Goal: Transaction & Acquisition: Purchase product/service

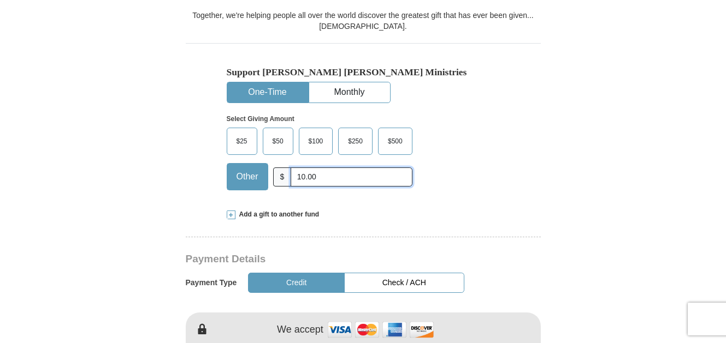
scroll to position [501, 0]
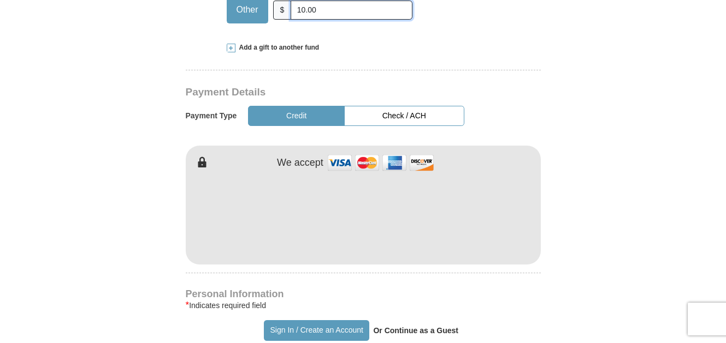
type input "10.00"
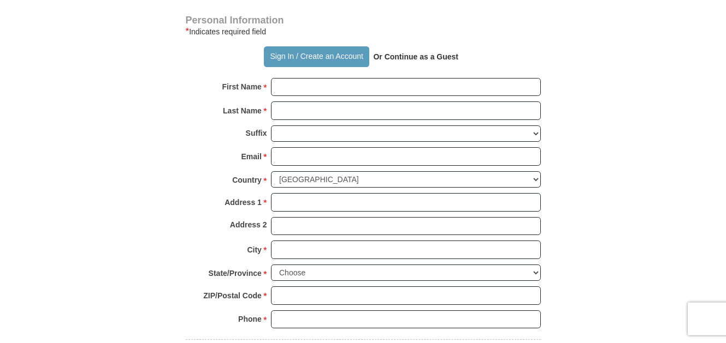
scroll to position [780, 0]
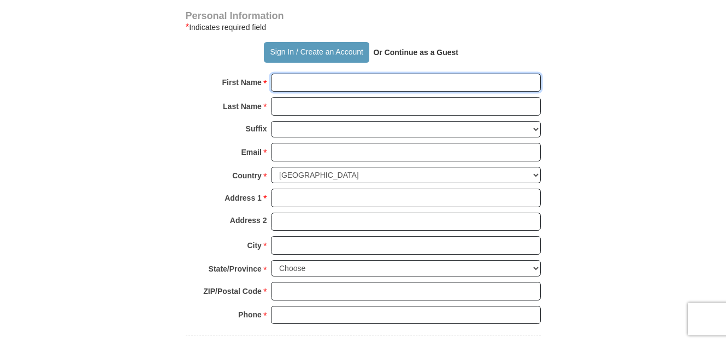
click at [427, 74] on input "First Name *" at bounding box center [406, 83] width 270 height 19
type input "[PERSON_NAME]"
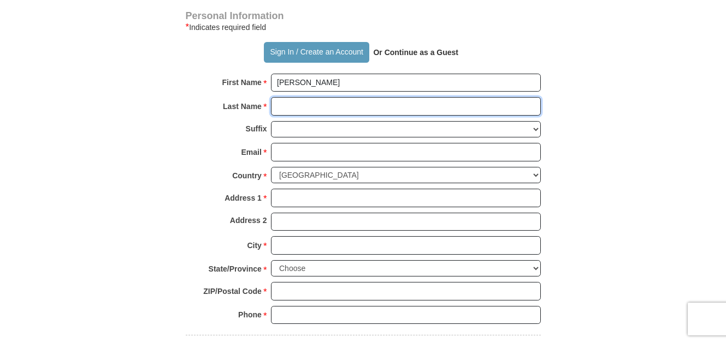
click at [422, 97] on input "Last Name *" at bounding box center [406, 106] width 270 height 19
type input "Hill"
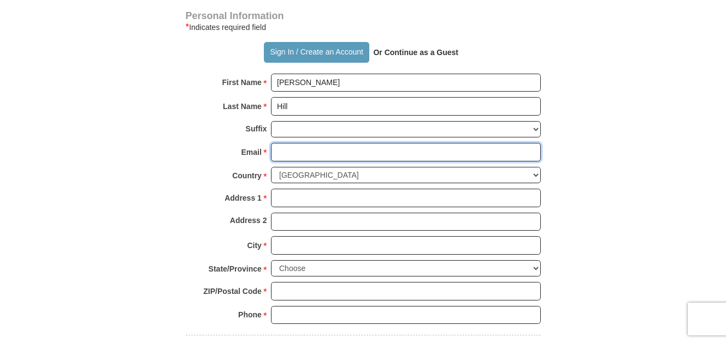
click at [440, 143] on input "Email *" at bounding box center [406, 152] width 270 height 19
type input "[EMAIL_ADDRESS][DOMAIN_NAME]"
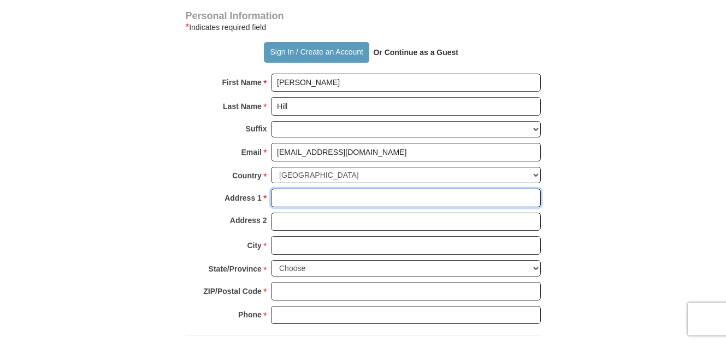
click at [436, 189] on input "Address 1 *" at bounding box center [406, 198] width 270 height 19
type input "[STREET_ADDRESS][PERSON_NAME]"
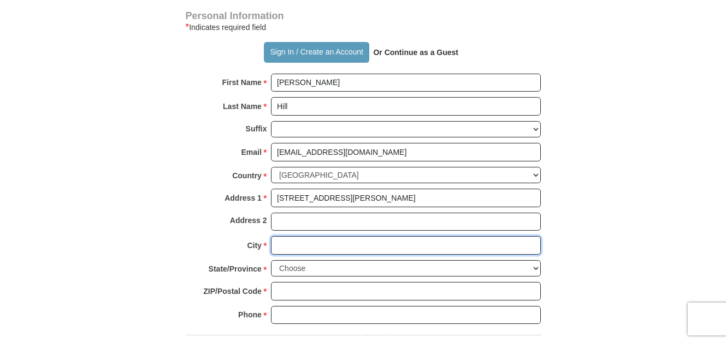
click at [450, 236] on input "City *" at bounding box center [406, 245] width 270 height 19
type input "[GEOGRAPHIC_DATA]"
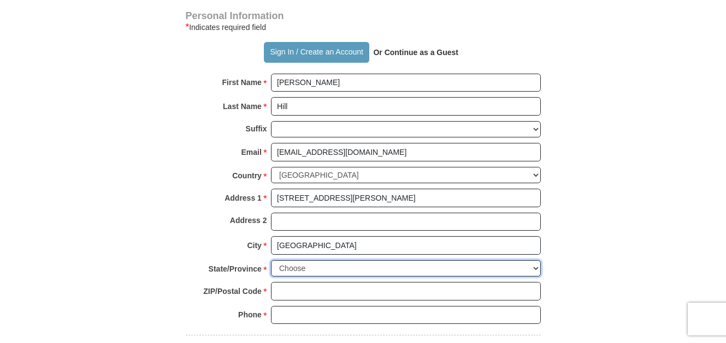
select select "FL"
click option "[US_STATE]" at bounding box center [0, 0] width 0 height 0
click at [424, 282] on input "ZIP/Postal Code *" at bounding box center [406, 291] width 270 height 19
type input "33981"
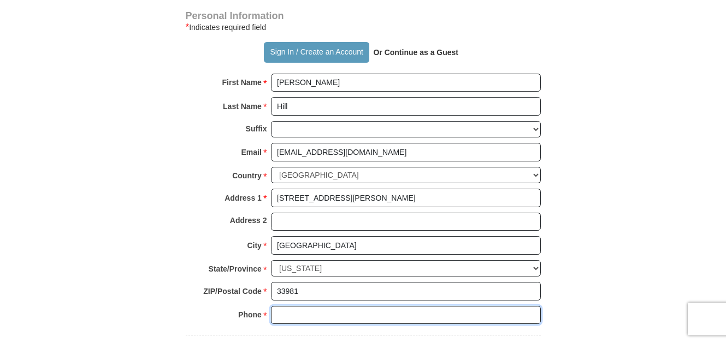
click at [449, 306] on input "Phone * *" at bounding box center [406, 315] width 270 height 19
click at [450, 306] on input "Phone * *" at bounding box center [406, 315] width 270 height 19
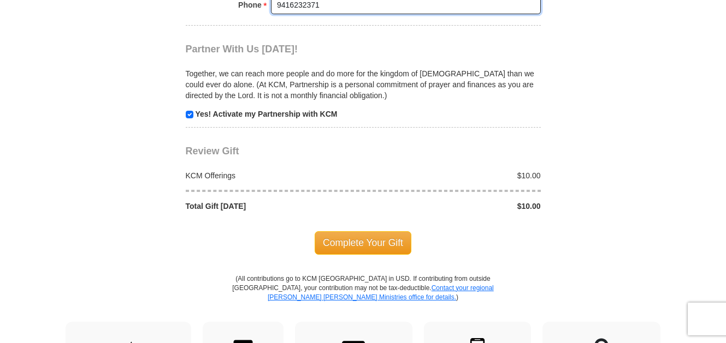
scroll to position [1114, 0]
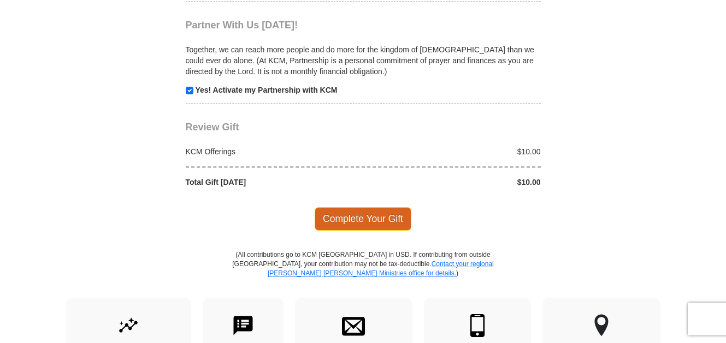
type input "9416232371"
click at [391, 208] on span "Complete Your Gift" at bounding box center [363, 219] width 97 height 23
